Goal: Navigation & Orientation: Understand site structure

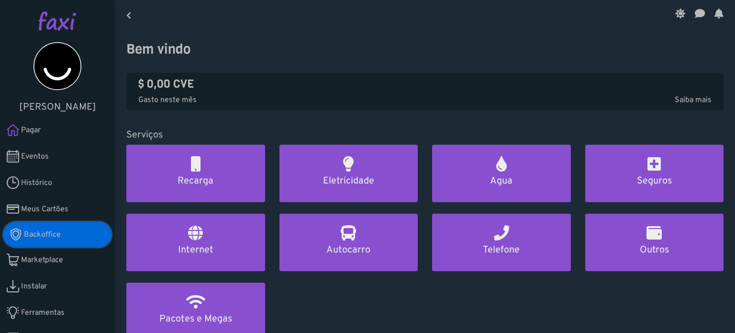
click at [72, 236] on link "Backoffice" at bounding box center [57, 234] width 107 height 24
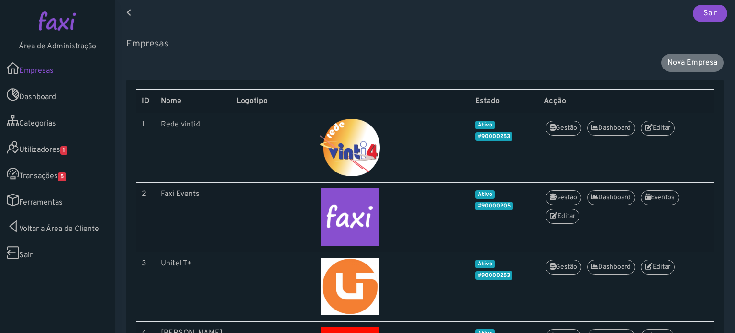
click at [59, 145] on link "Utilizadores 1" at bounding box center [57, 147] width 115 height 26
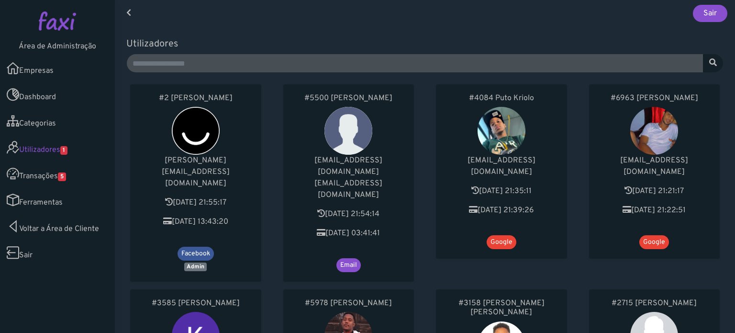
click at [45, 178] on link "Transações 5" at bounding box center [57, 173] width 115 height 26
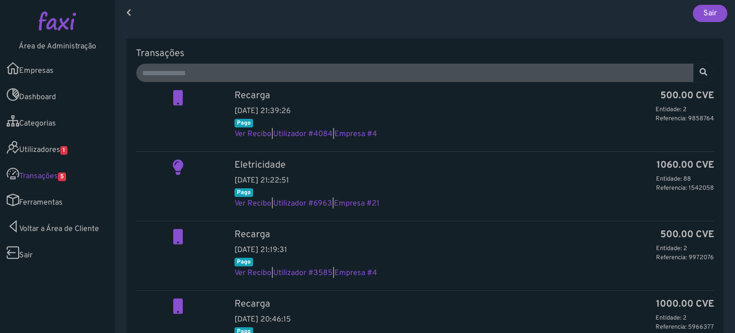
click at [45, 200] on link "Ferramentas" at bounding box center [57, 200] width 115 height 26
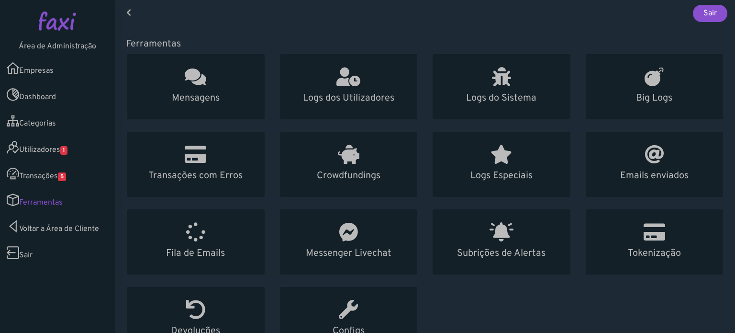
click at [60, 154] on link "Utilizadores 1" at bounding box center [57, 147] width 115 height 26
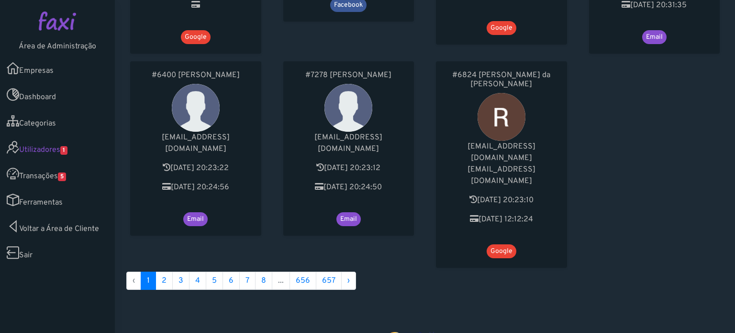
scroll to position [622, 0]
